Goal: Task Accomplishment & Management: Use online tool/utility

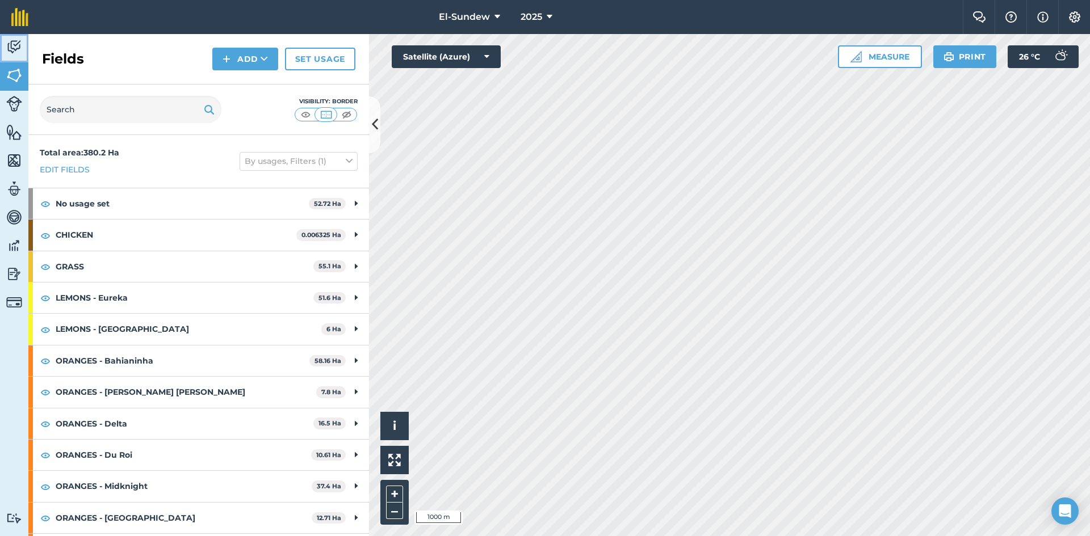
click at [20, 49] on img at bounding box center [14, 47] width 16 height 17
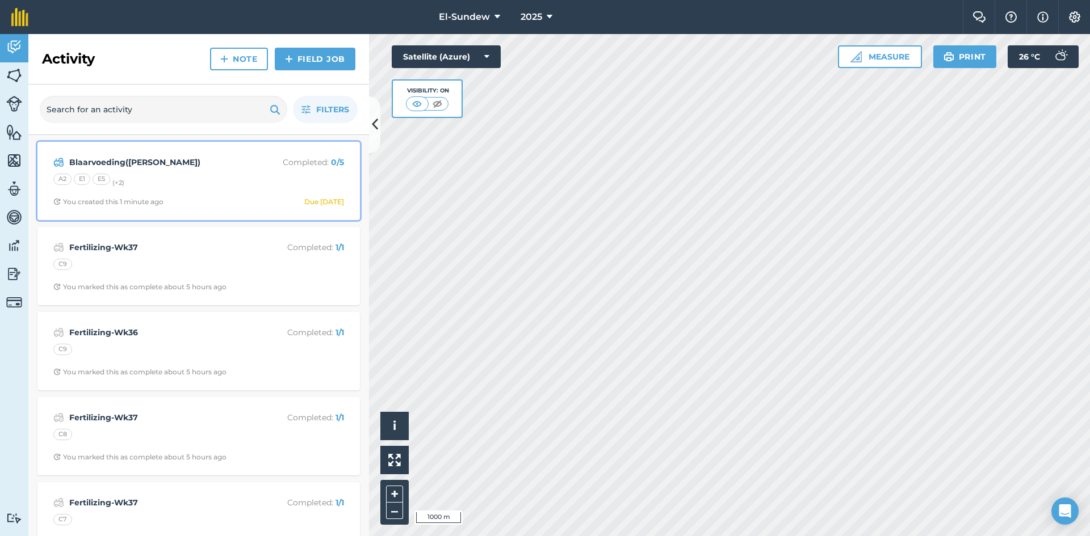
click at [198, 181] on div "A2 E1 E5 (+ 2 )" at bounding box center [198, 181] width 291 height 15
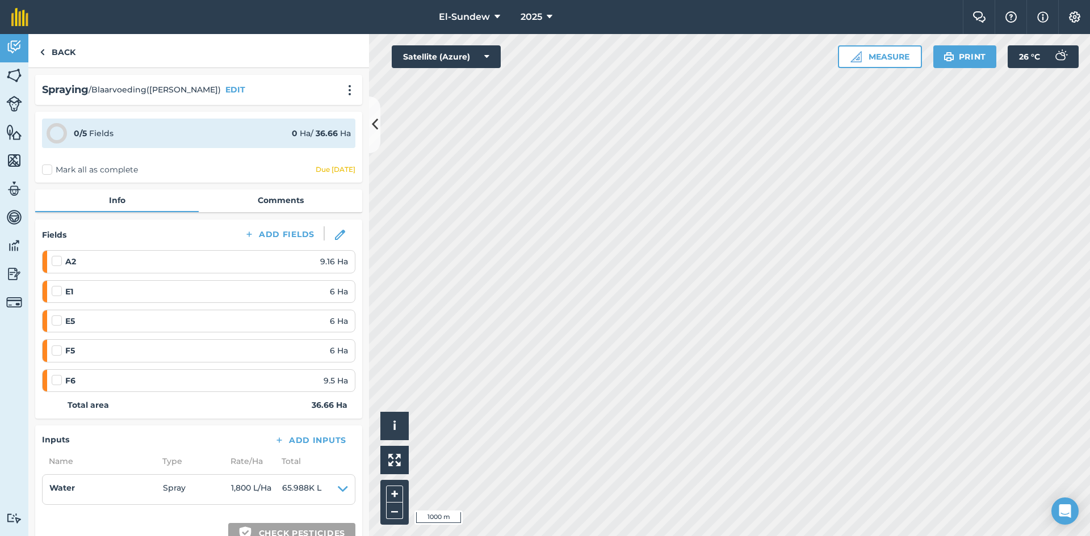
scroll to position [189, 0]
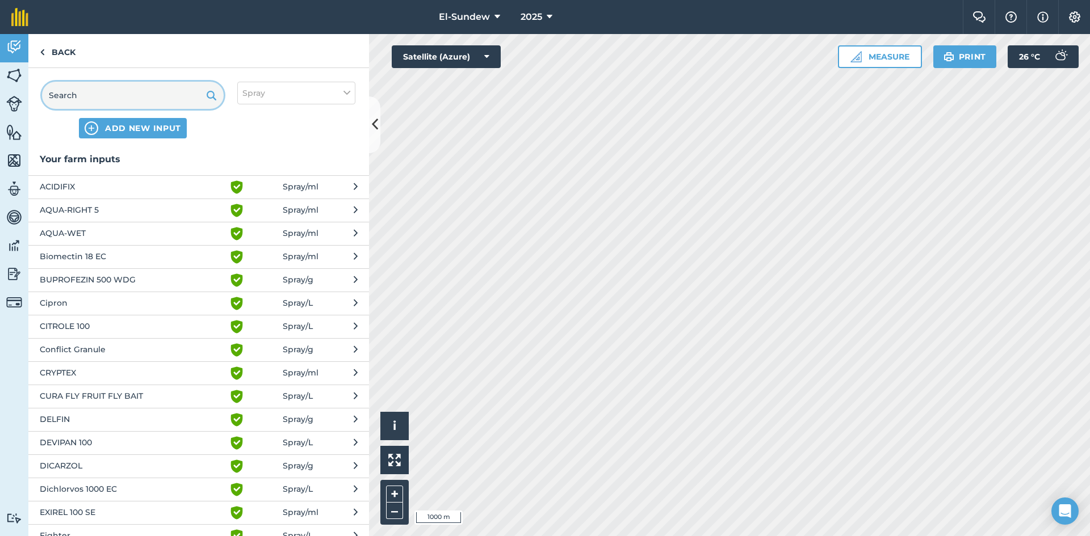
click at [147, 87] on input "text" at bounding box center [133, 95] width 182 height 27
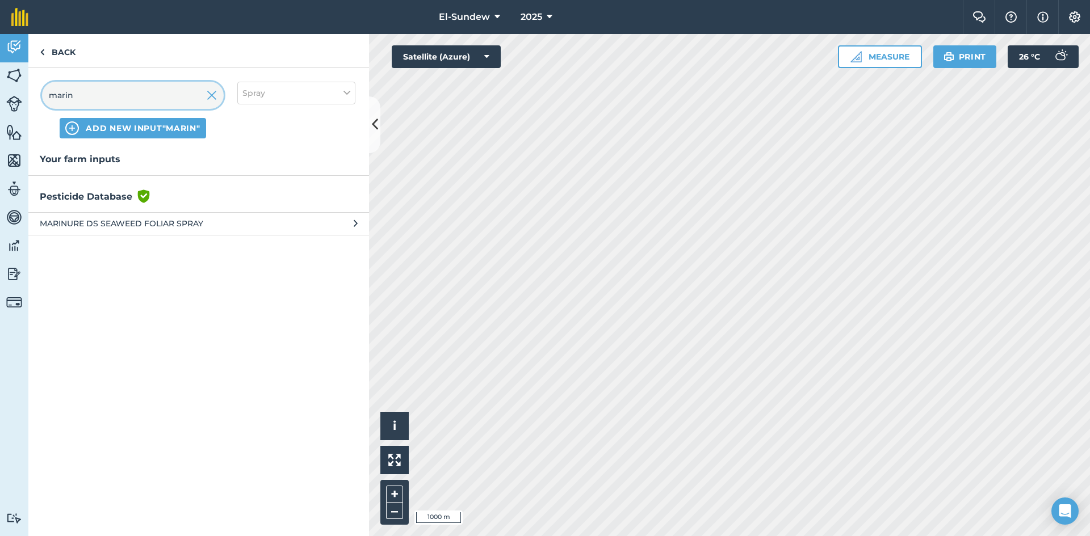
type input "marin"
click at [186, 219] on span "MARINURE DS SEAWEED FOLIAR SPRAY" at bounding box center [133, 223] width 186 height 12
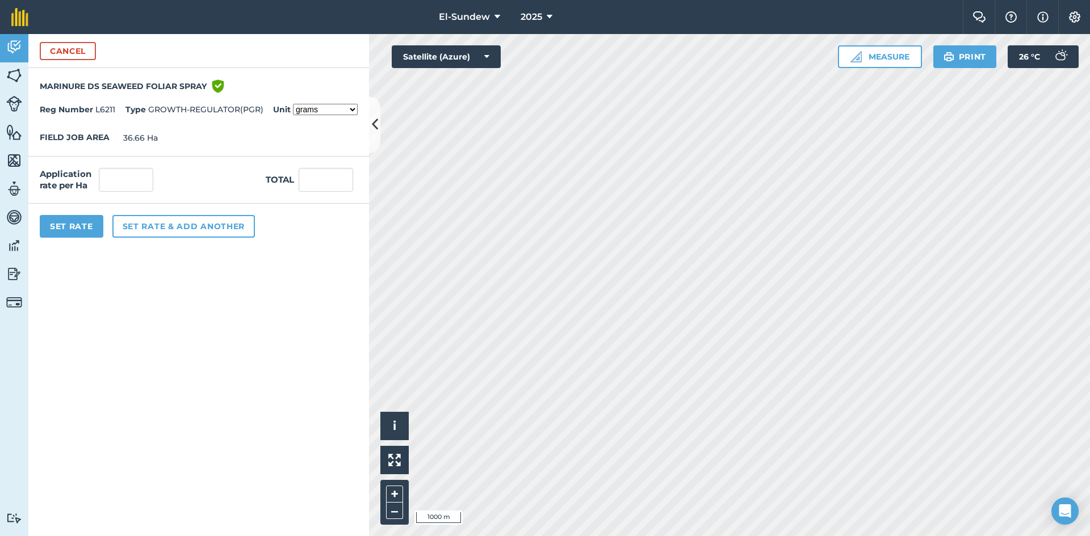
click at [349, 107] on select "grams kilograms metric tonnes millilitres litres ounces pounds US tons fluid ou…" at bounding box center [325, 109] width 65 height 11
select select "LITRES"
click at [293, 104] on select "grams kilograms metric tonnes millilitres litres ounces pounds US tons fluid ou…" at bounding box center [325, 109] width 65 height 11
click at [141, 184] on input "text" at bounding box center [126, 180] width 54 height 24
type input "3.6"
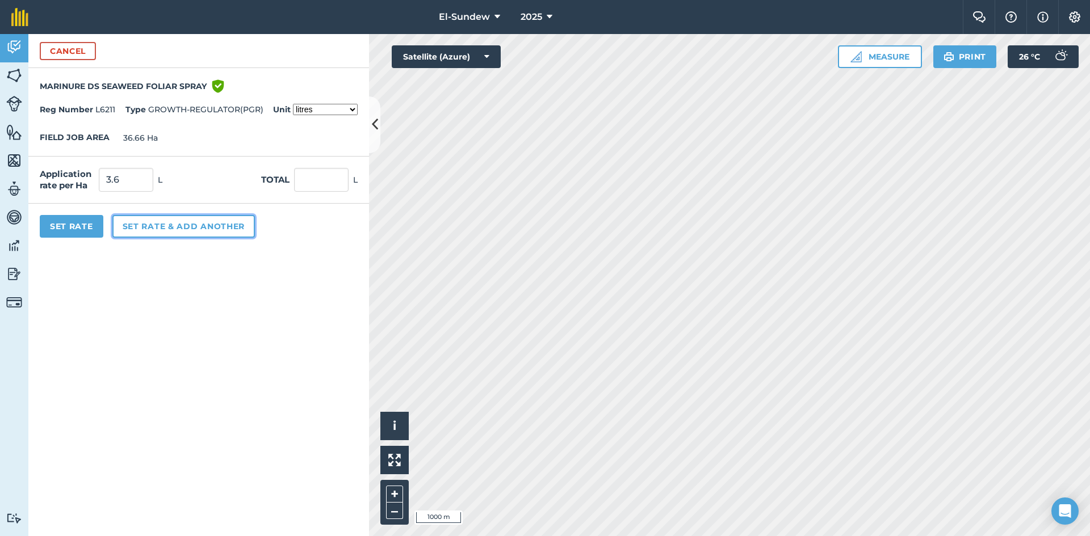
type input "131.976"
click at [168, 232] on button "Set rate & add another" at bounding box center [183, 226] width 142 height 23
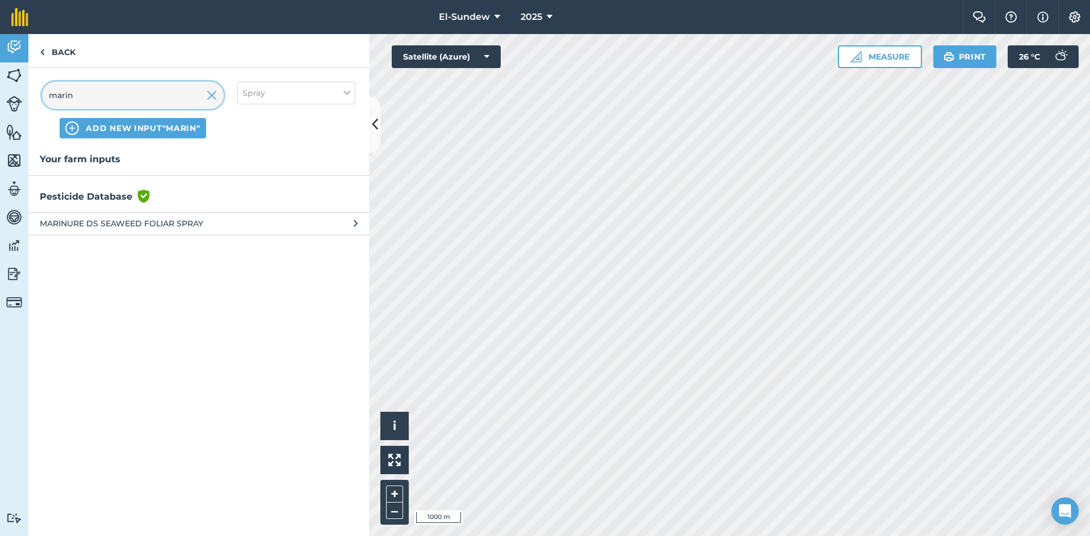
click at [183, 95] on input "marin" at bounding box center [133, 95] width 182 height 27
type input "lb"
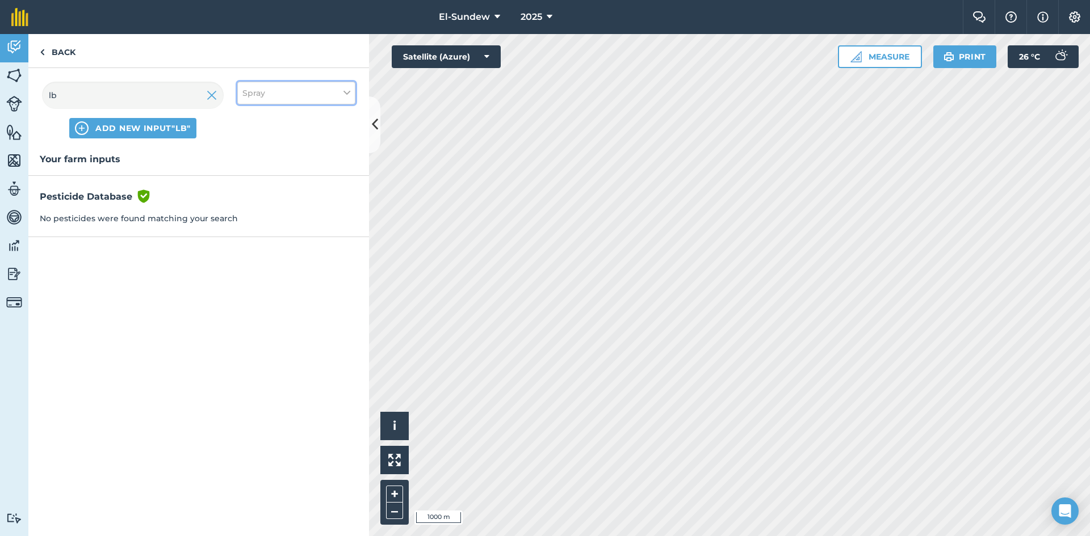
click at [337, 93] on button "Spray" at bounding box center [296, 93] width 118 height 23
click at [265, 139] on label "Fertilizer" at bounding box center [296, 137] width 108 height 12
click at [250, 139] on input "Fertilizer" at bounding box center [245, 134] width 7 height 7
checkbox input "true"
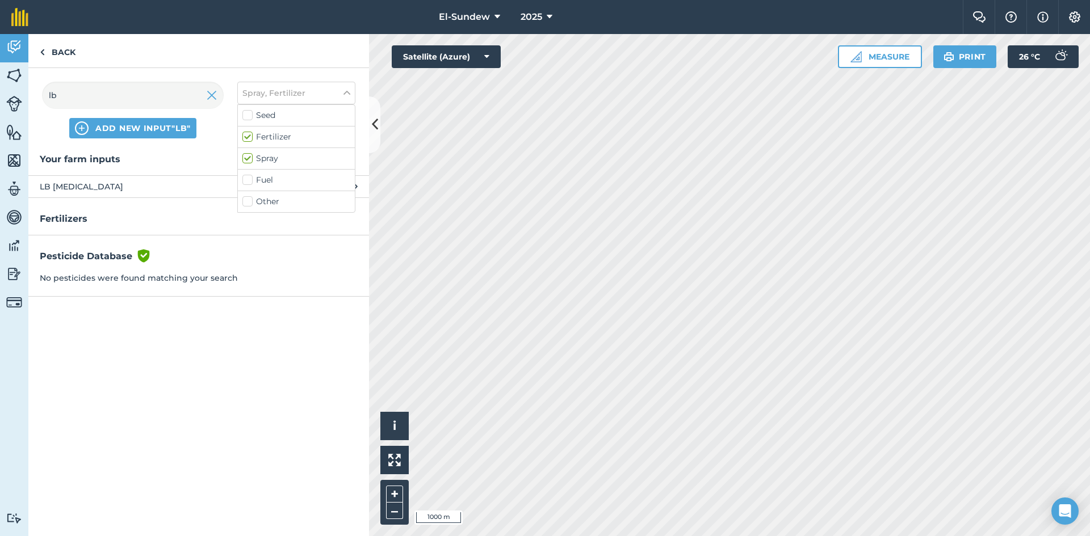
click at [108, 187] on span "LB [MEDICAL_DATA]" at bounding box center [133, 187] width 186 height 12
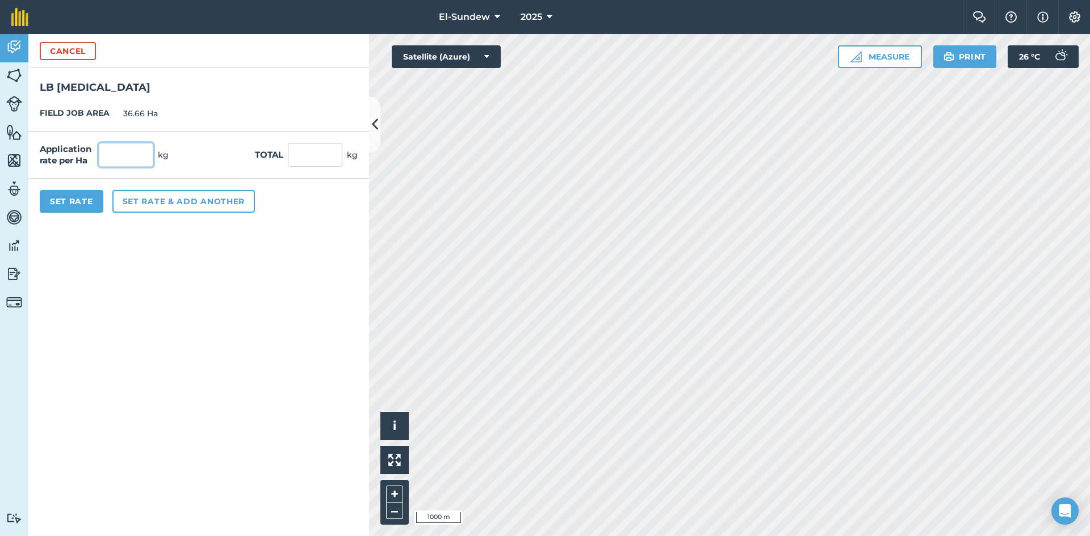
click at [137, 156] on input "text" at bounding box center [126, 155] width 54 height 24
type input "18"
type input "659.88"
click at [81, 201] on button "Set Rate" at bounding box center [72, 201] width 64 height 23
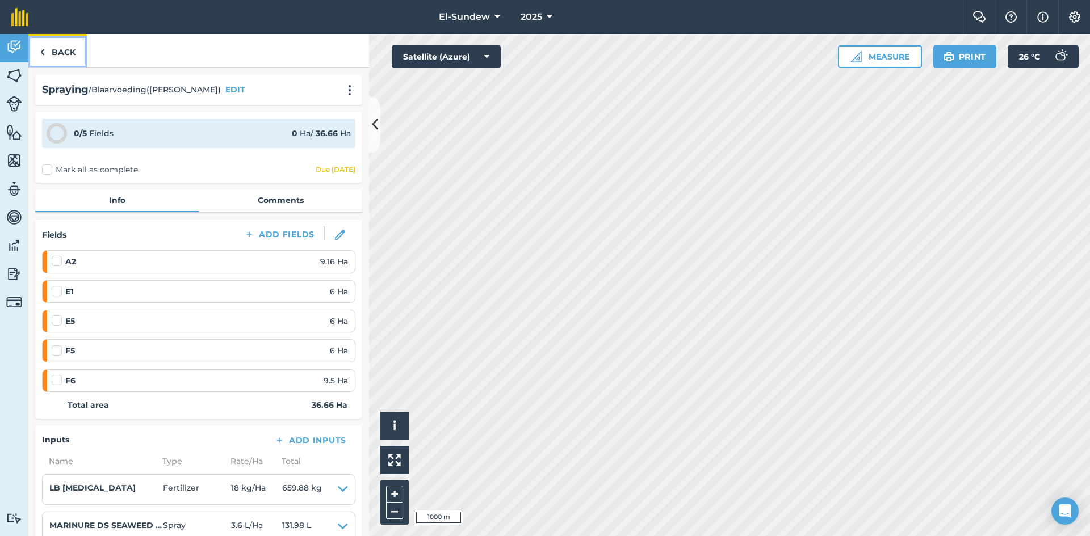
click at [57, 56] on link "Back" at bounding box center [57, 50] width 58 height 33
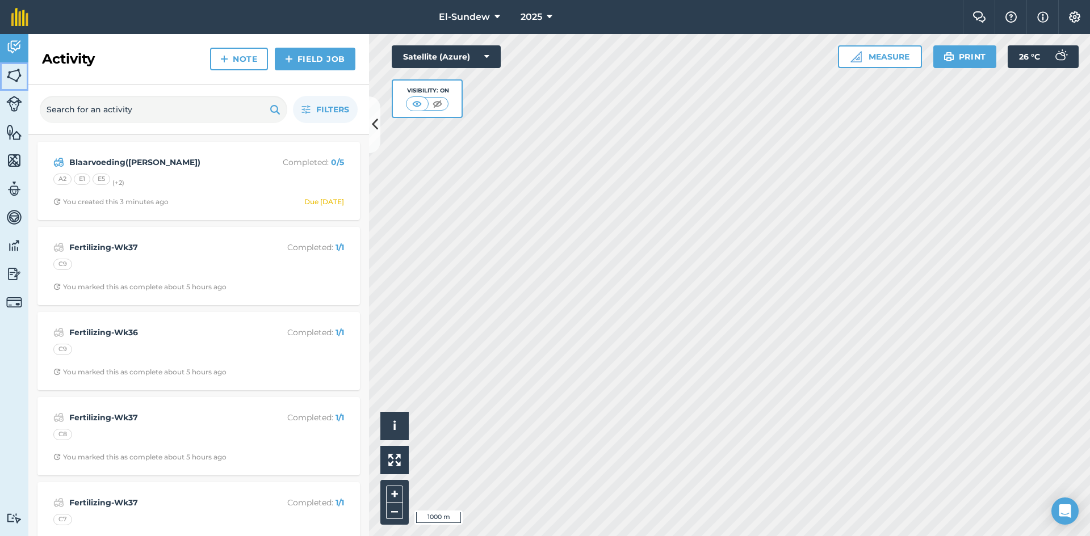
click at [9, 78] on img at bounding box center [14, 75] width 16 height 17
